Goal: Task Accomplishment & Management: Use online tool/utility

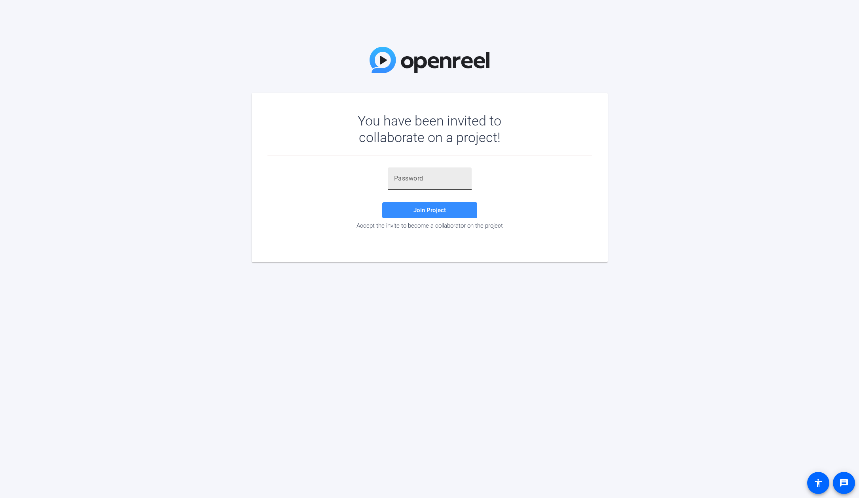
click at [434, 179] on input "text" at bounding box center [429, 178] width 71 height 9
paste input "PmUaLy"
type input "PmUaLy"
click at [425, 213] on span "Join Project" at bounding box center [429, 209] width 32 height 7
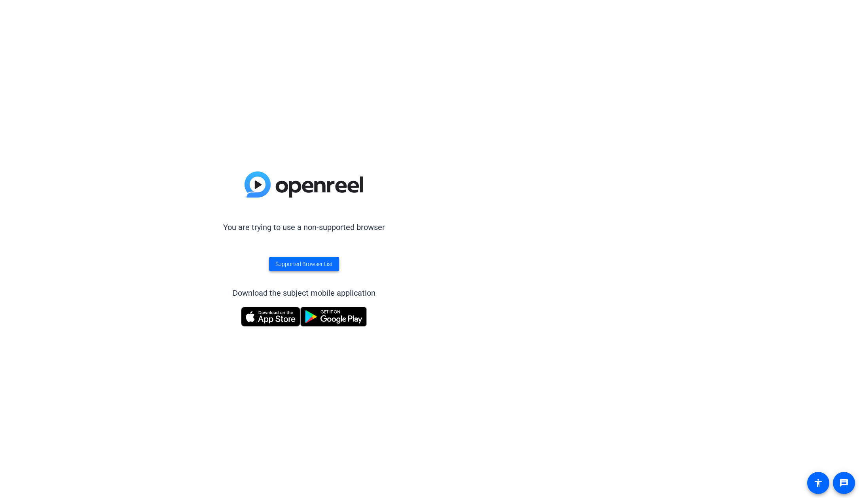
click at [310, 263] on span "Supported Browser List" at bounding box center [303, 264] width 57 height 8
click at [322, 267] on span "Supported Browser List" at bounding box center [303, 264] width 57 height 8
click at [562, 20] on div "You are trying to use a non-supported browser Supported Browser List Download t…" at bounding box center [304, 249] width 608 height 498
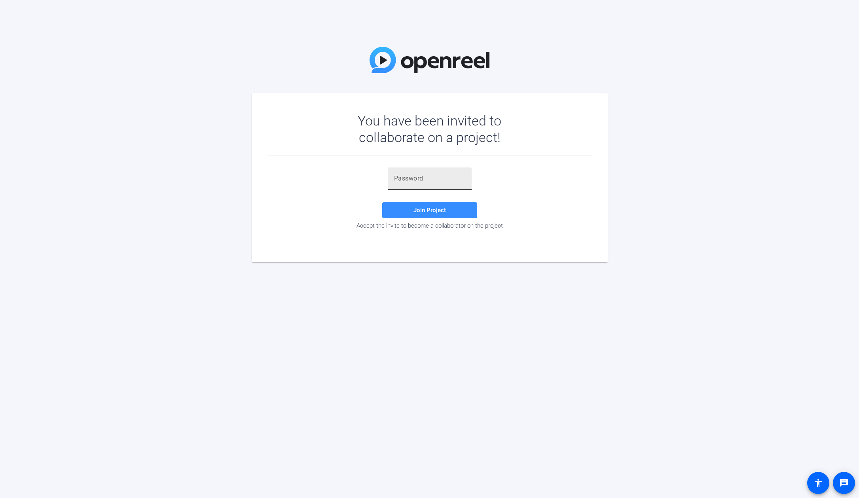
click at [432, 172] on div at bounding box center [429, 178] width 71 height 22
paste input "PmUaLy"
type input "PmUaLy"
click at [433, 209] on span "Join Project" at bounding box center [429, 209] width 32 height 7
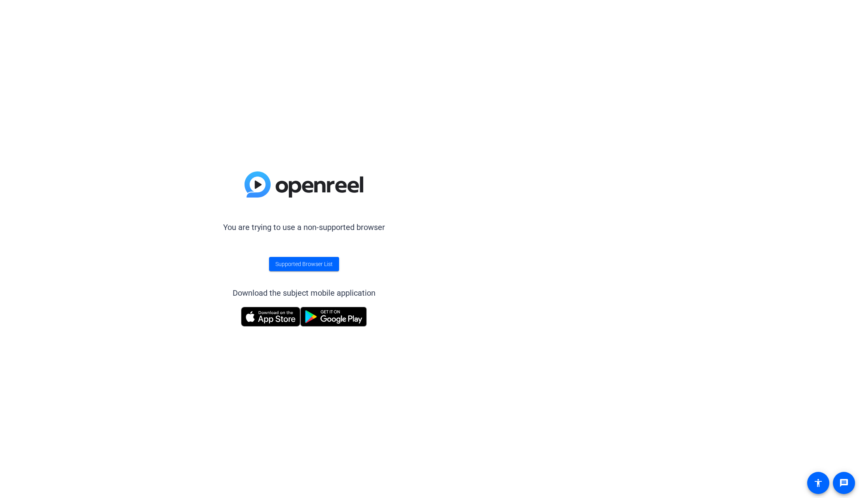
click at [530, 0] on div "You are trying to use a non-supported browser Supported Browser List Download t…" at bounding box center [304, 249] width 608 height 498
